Goal: Task Accomplishment & Management: Use online tool/utility

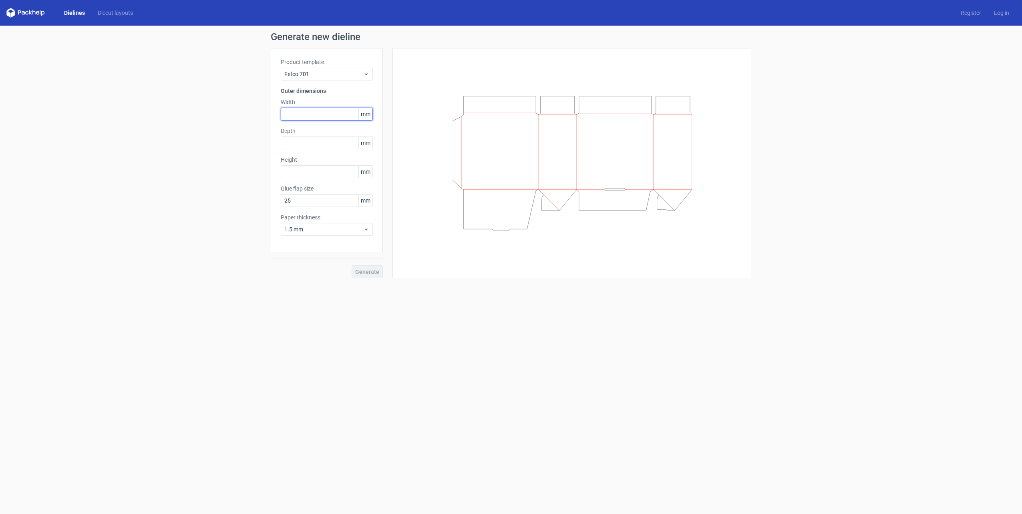
click at [330, 111] on input "text" at bounding box center [327, 114] width 92 height 13
click at [364, 226] on div "1.5 mm" at bounding box center [327, 229] width 92 height 13
click at [302, 116] on input "text" at bounding box center [327, 114] width 92 height 13
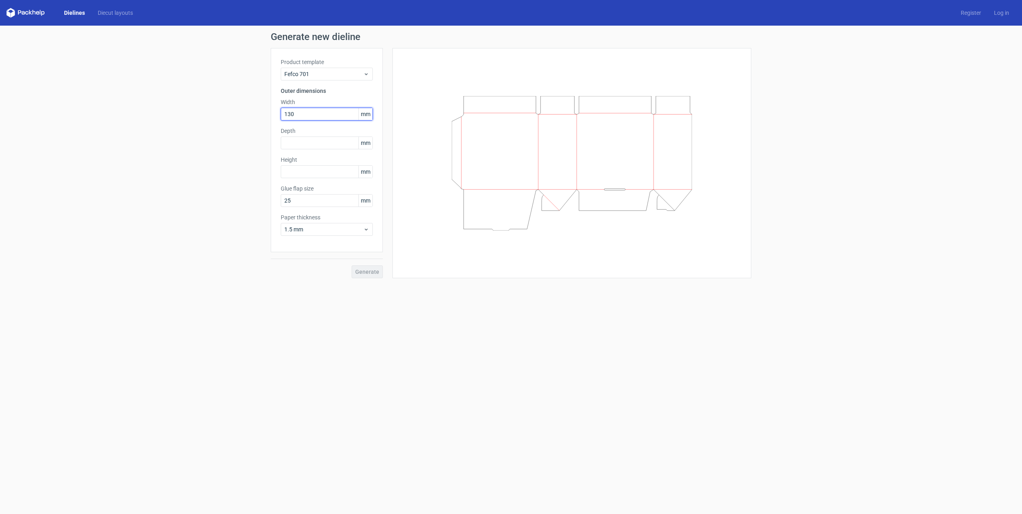
type input "130"
type input "90"
type input "145"
drag, startPoint x: 263, startPoint y: 263, endPoint x: 333, endPoint y: 267, distance: 70.6
click at [263, 263] on div "Generate new dieline Product template Fefco 701 Outer dimensions Width 130 mm D…" at bounding box center [511, 155] width 1022 height 259
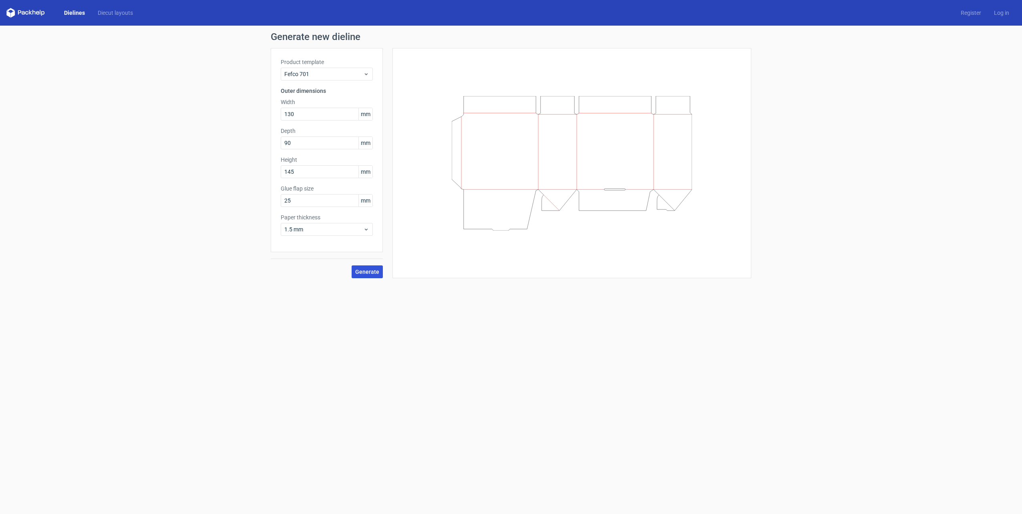
click at [371, 274] on span "Generate" at bounding box center [367, 272] width 24 height 6
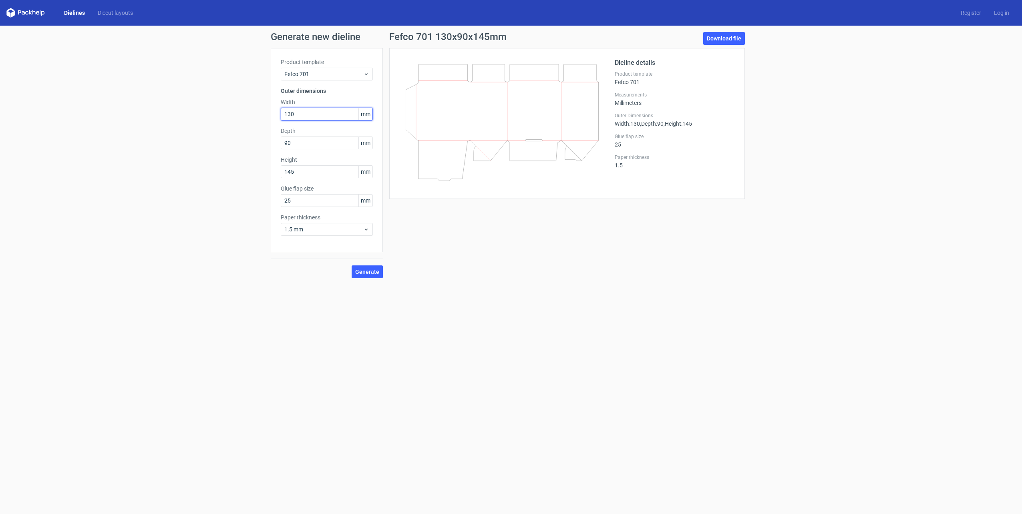
drag, startPoint x: 288, startPoint y: 115, endPoint x: 298, endPoint y: 115, distance: 10.0
click at [298, 115] on input "130" at bounding box center [327, 114] width 92 height 13
type input "145"
drag, startPoint x: 292, startPoint y: 170, endPoint x: 368, endPoint y: 189, distance: 78.1
click at [334, 178] on div "Product template Fefco 701 Outer dimensions Width 145 mm Depth 90 mm Height 145…" at bounding box center [327, 150] width 112 height 204
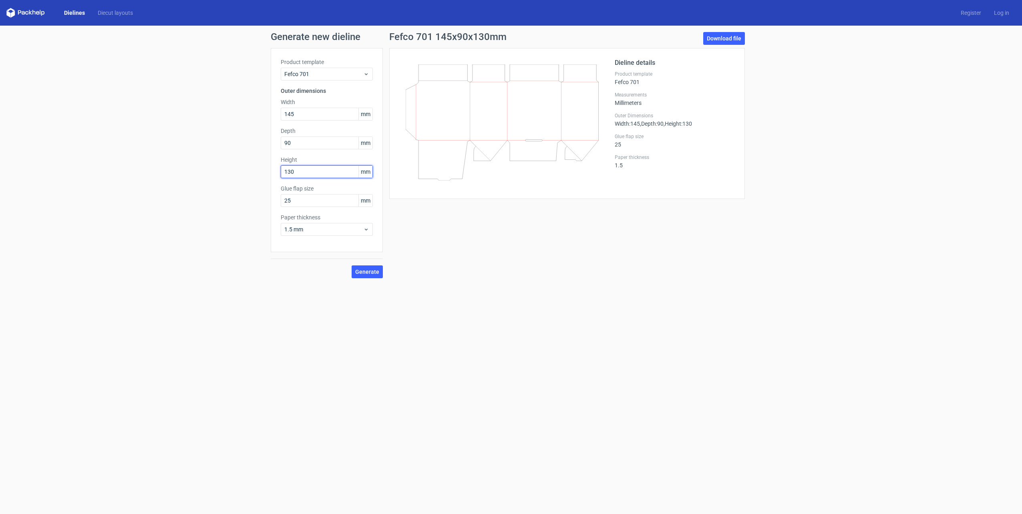
type input "130"
click at [276, 317] on form "Generate new dieline Product template Fefco 701 Outer dimensions Width 145 mm D…" at bounding box center [511, 270] width 1022 height 489
click at [367, 274] on span "Generate" at bounding box center [367, 272] width 24 height 6
click at [731, 40] on link "Download file" at bounding box center [724, 38] width 42 height 13
